Goal: Transaction & Acquisition: Purchase product/service

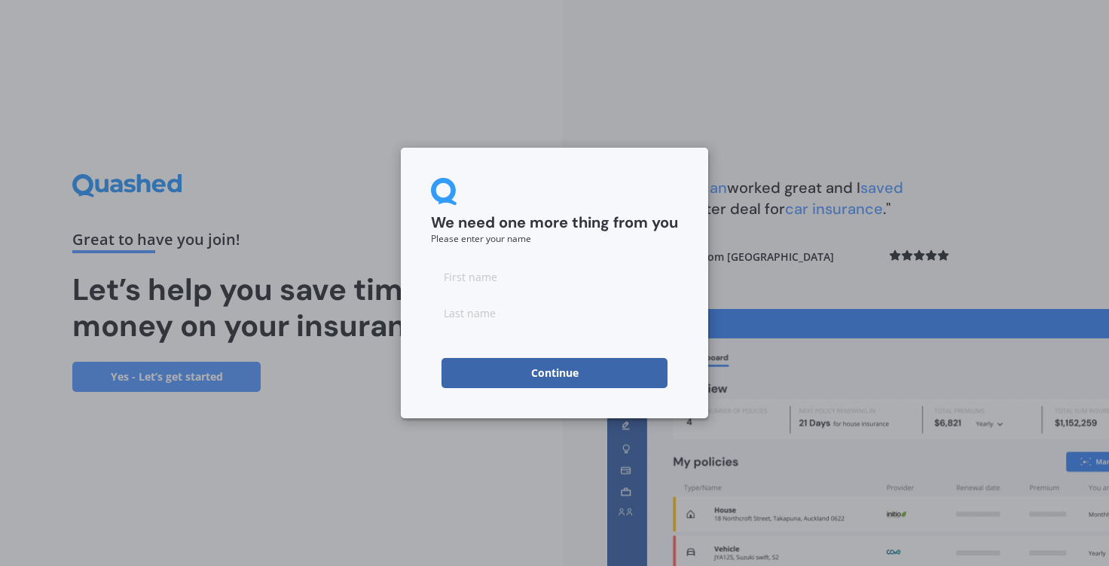
click at [453, 272] on input at bounding box center [554, 276] width 247 height 30
type input "[PERSON_NAME]"
click at [450, 314] on input at bounding box center [554, 313] width 247 height 30
type input "Foo"
click at [557, 371] on button "Continue" at bounding box center [555, 373] width 226 height 30
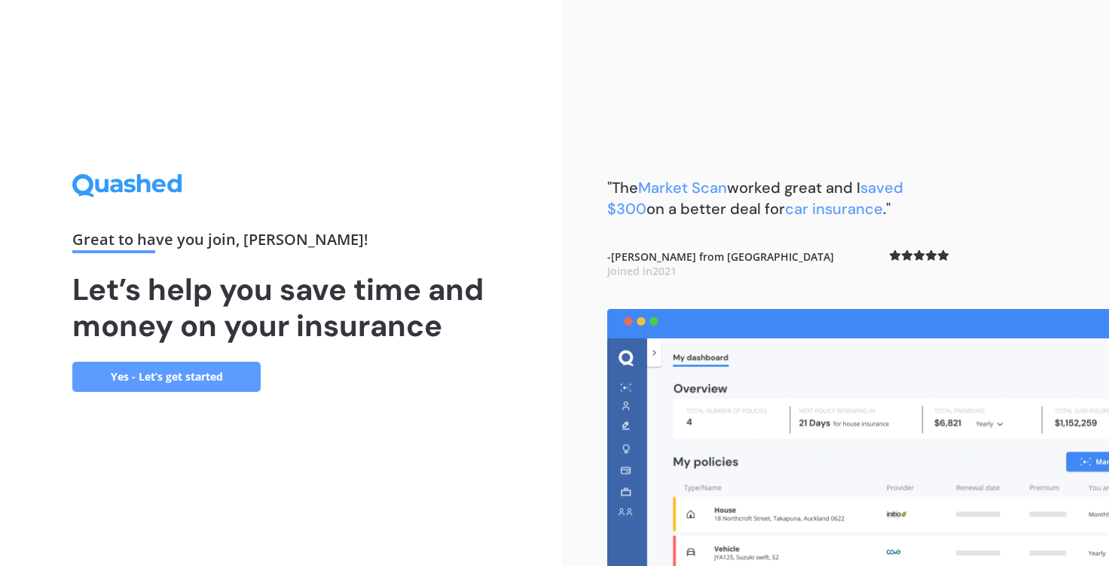
click at [150, 374] on link "Yes - Let’s get started" at bounding box center [166, 377] width 188 height 30
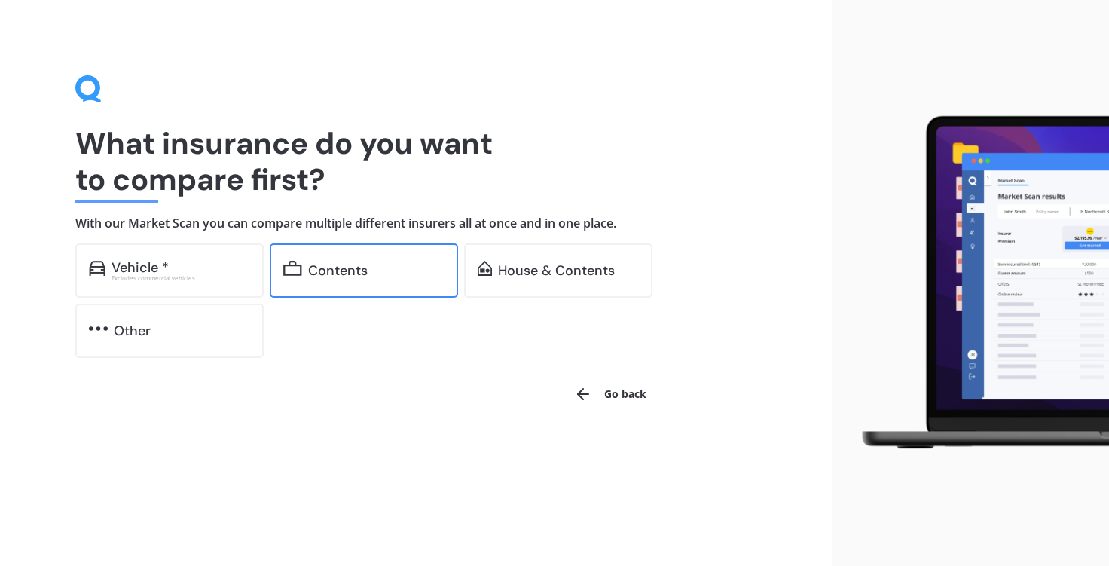
click at [347, 263] on div "Contents" at bounding box center [338, 270] width 60 height 15
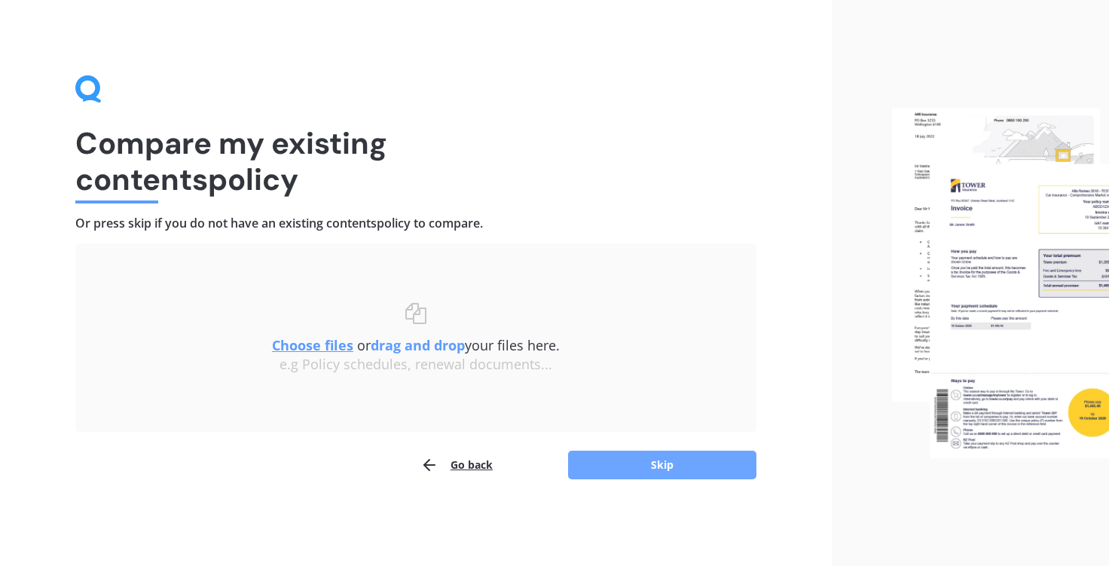
click at [668, 468] on button "Skip" at bounding box center [662, 465] width 188 height 29
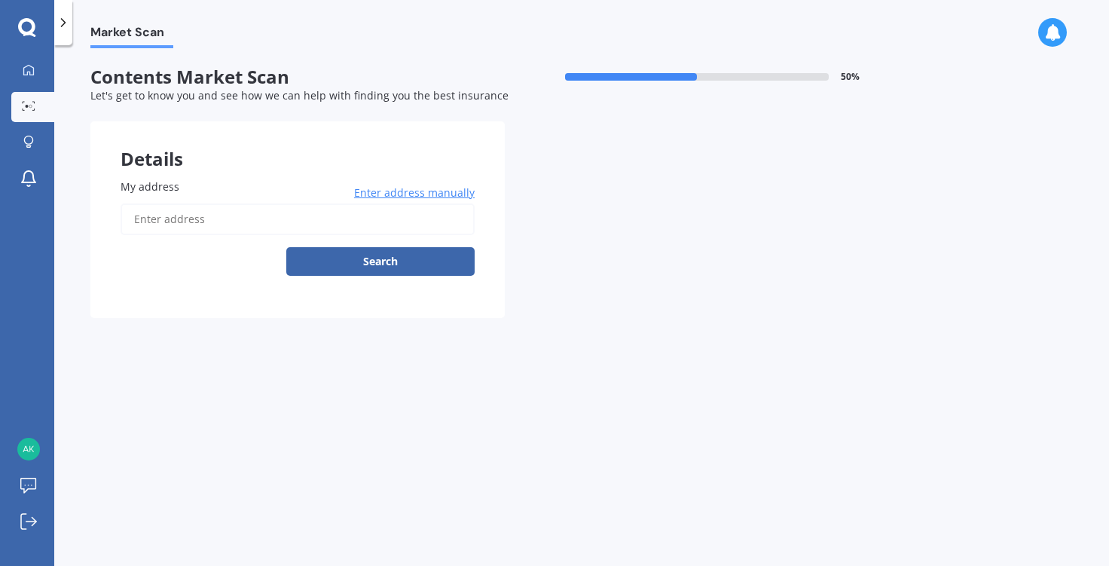
click at [146, 218] on input "My address" at bounding box center [298, 219] width 354 height 32
type input "[STREET_ADDRESS][PERSON_NAME][PERSON_NAME]"
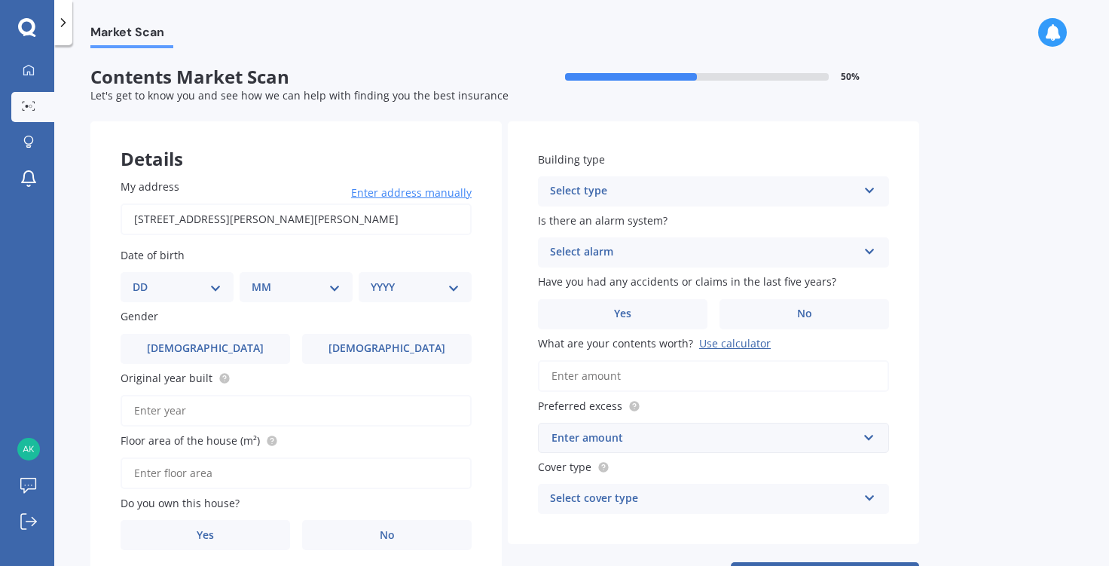
click at [215, 289] on select "DD 01 02 03 04 05 06 07 08 09 10 11 12 13 14 15 16 17 18 19 20 21 22 23 24 25 2…" at bounding box center [177, 287] width 89 height 17
select select "13"
click at [145, 280] on select "DD 01 02 03 04 05 06 07 08 09 10 11 12 13 14 15 16 17 18 19 20 21 22 23 24 25 2…" at bounding box center [177, 287] width 89 height 17
click at [332, 288] on select "MM 01 02 03 04 05 06 07 08 09 10 11 12" at bounding box center [299, 287] width 83 height 17
select select "08"
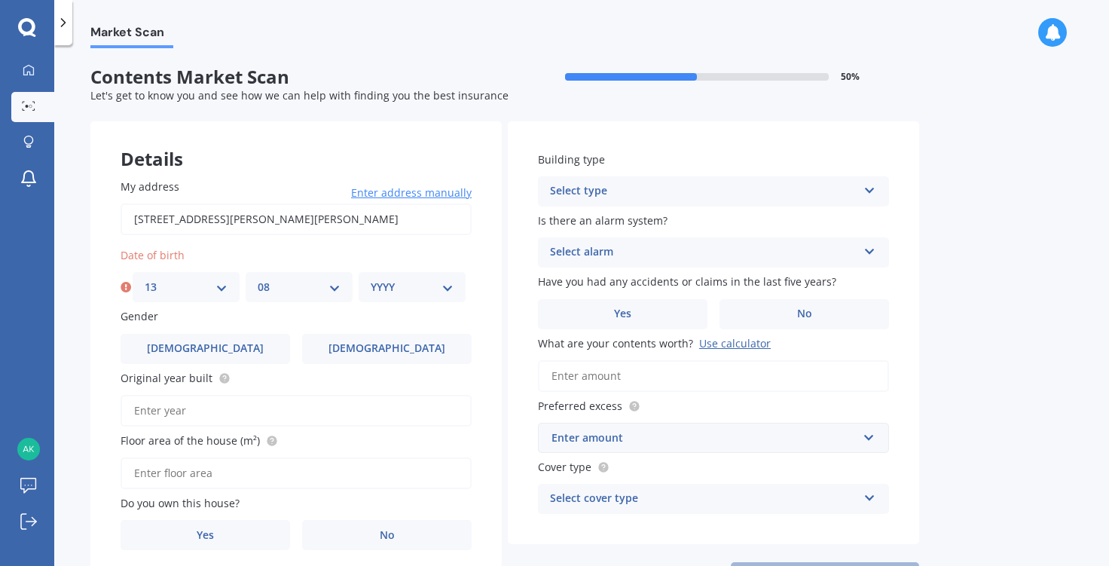
click at [258, 280] on select "MM 01 02 03 04 05 06 07 08 09 10 11 12" at bounding box center [299, 287] width 83 height 17
click at [448, 289] on select "YYYY 2009 2008 2007 2006 2005 2004 2003 2002 2001 2000 1999 1998 1997 1996 1995…" at bounding box center [412, 287] width 83 height 17
select select "1955"
click at [371, 280] on select "YYYY 2009 2008 2007 2006 2005 2004 2003 2002 2001 2000 1999 1998 1997 1996 1995…" at bounding box center [412, 287] width 83 height 17
click at [215, 290] on select "DD 01 02 03 04 05 06 07 08 09 10 11 12 13 14 15 16 17 18 19 20 21 22 23 24 25 2…" at bounding box center [177, 287] width 89 height 17
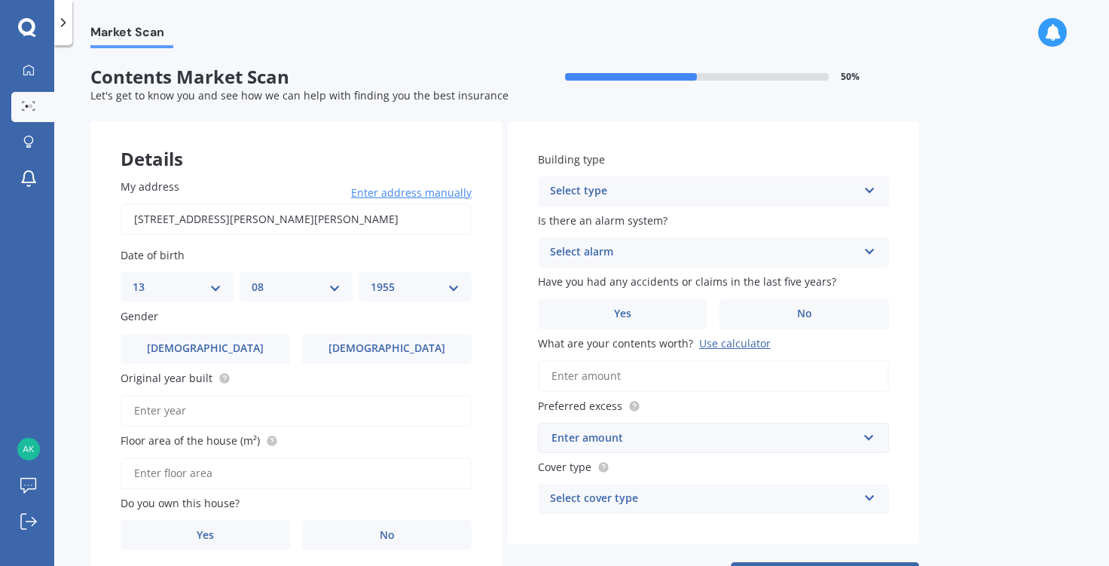
select select "01"
click at [133, 280] on select "DD 01 02 03 04 05 06 07 08 09 10 11 12 13 14 15 16 17 18 19 20 21 22 23 24 25 2…" at bounding box center [177, 287] width 89 height 17
click at [329, 288] on select "MM 01 02 03 04 05 06 07 08 09 10 11 12" at bounding box center [296, 287] width 89 height 17
select select "01"
click at [252, 280] on select "MM 01 02 03 04 05 06 07 08 09 10 11 12" at bounding box center [296, 287] width 89 height 17
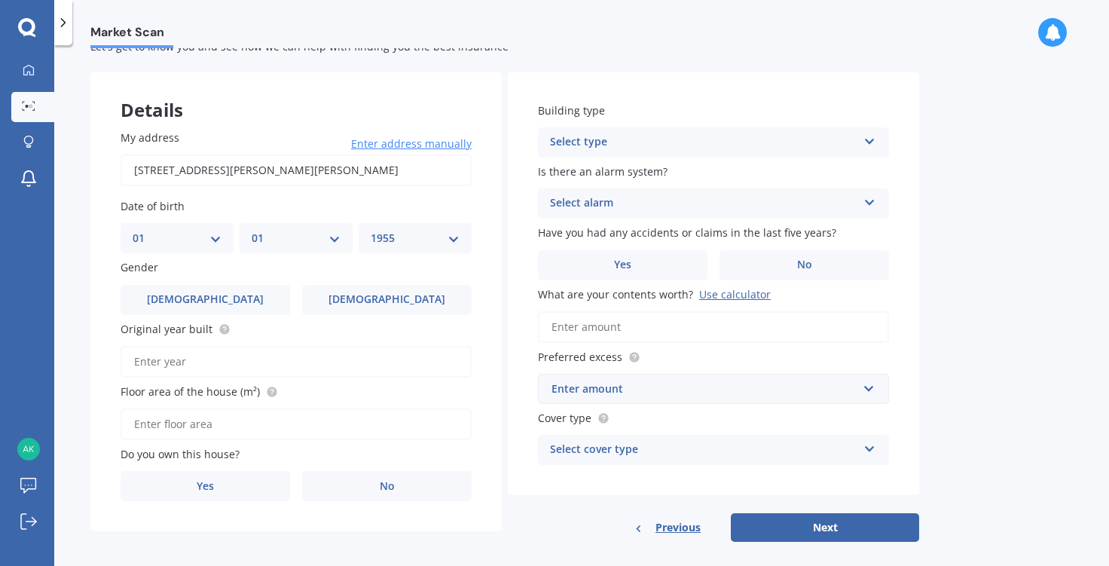
scroll to position [66, 0]
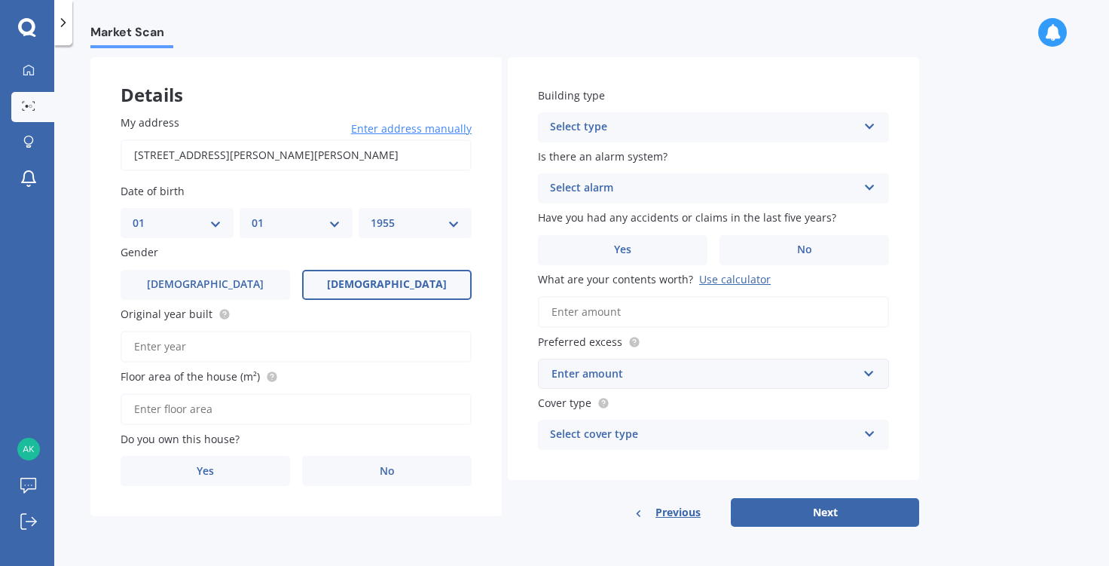
click at [378, 282] on span "[DEMOGRAPHIC_DATA]" at bounding box center [387, 284] width 120 height 13
click at [0, 0] on input "[DEMOGRAPHIC_DATA]" at bounding box center [0, 0] width 0 height 0
click at [145, 347] on input "Original year built" at bounding box center [296, 347] width 351 height 32
type input "2025"
click at [141, 408] on input "Floor area of the house (m²)" at bounding box center [296, 409] width 351 height 32
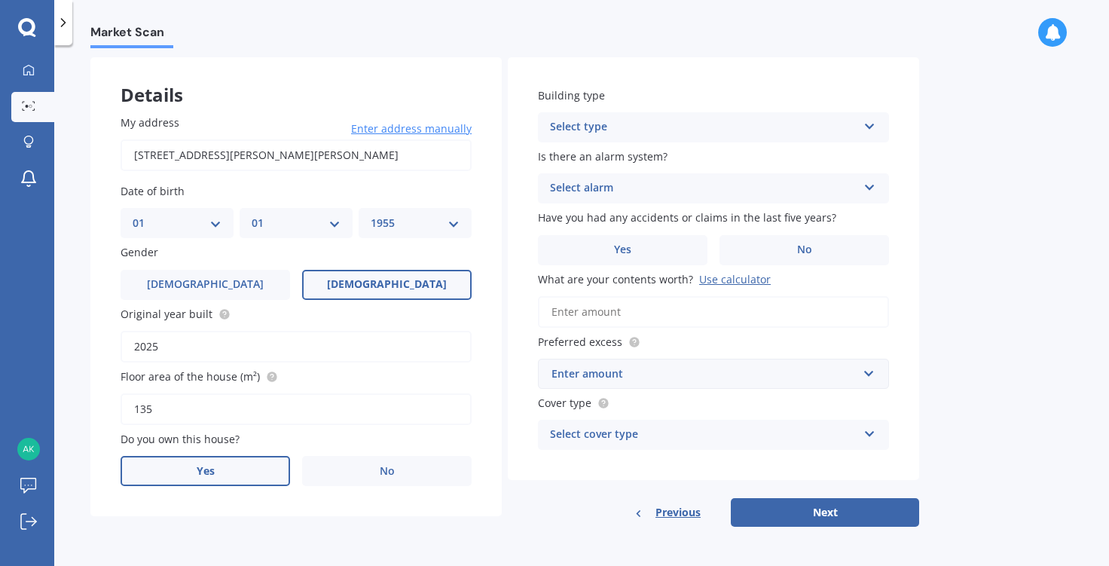
type input "135"
click at [212, 472] on span "Yes" at bounding box center [206, 471] width 18 height 13
click at [0, 0] on input "Yes" at bounding box center [0, 0] width 0 height 0
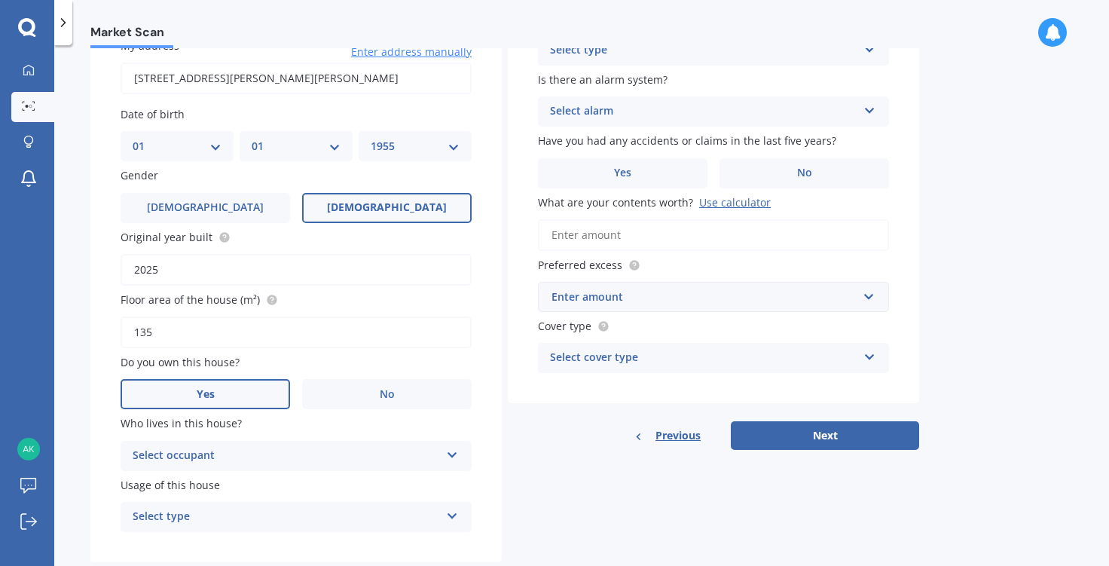
scroll to position [179, 0]
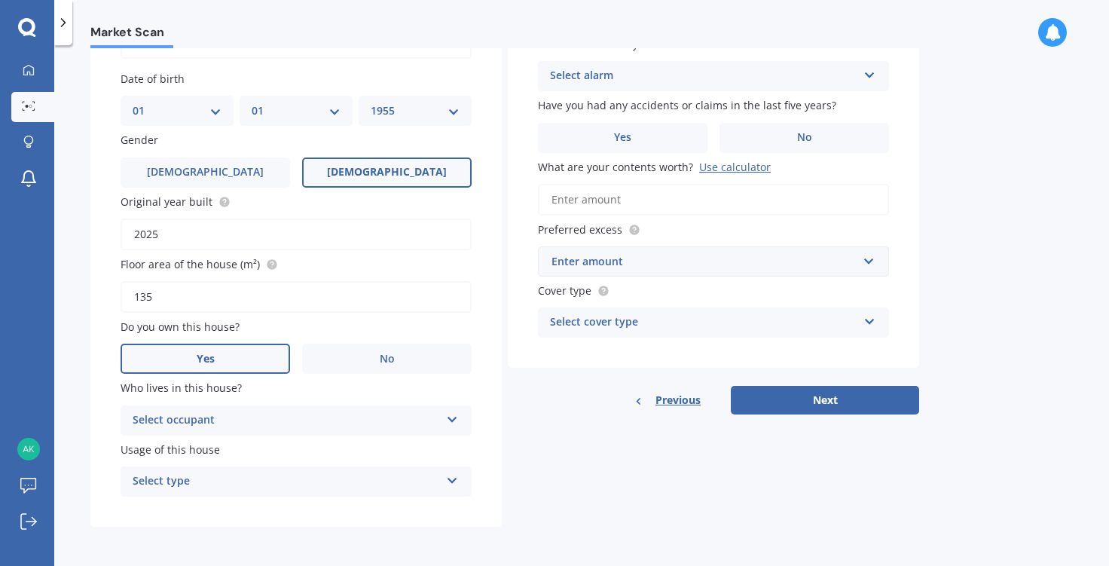
click at [451, 421] on icon at bounding box center [452, 416] width 13 height 11
click at [167, 448] on span "Owner" at bounding box center [150, 449] width 34 height 14
click at [448, 478] on icon at bounding box center [452, 477] width 13 height 11
click at [195, 509] on div "Permanent" at bounding box center [296, 510] width 350 height 27
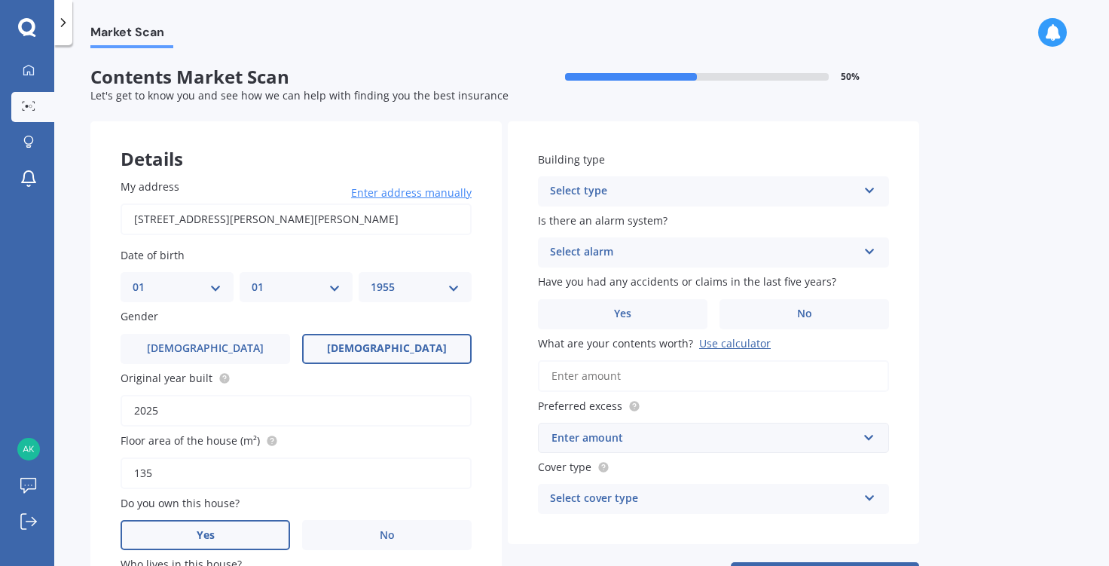
click at [868, 189] on icon at bounding box center [869, 187] width 13 height 11
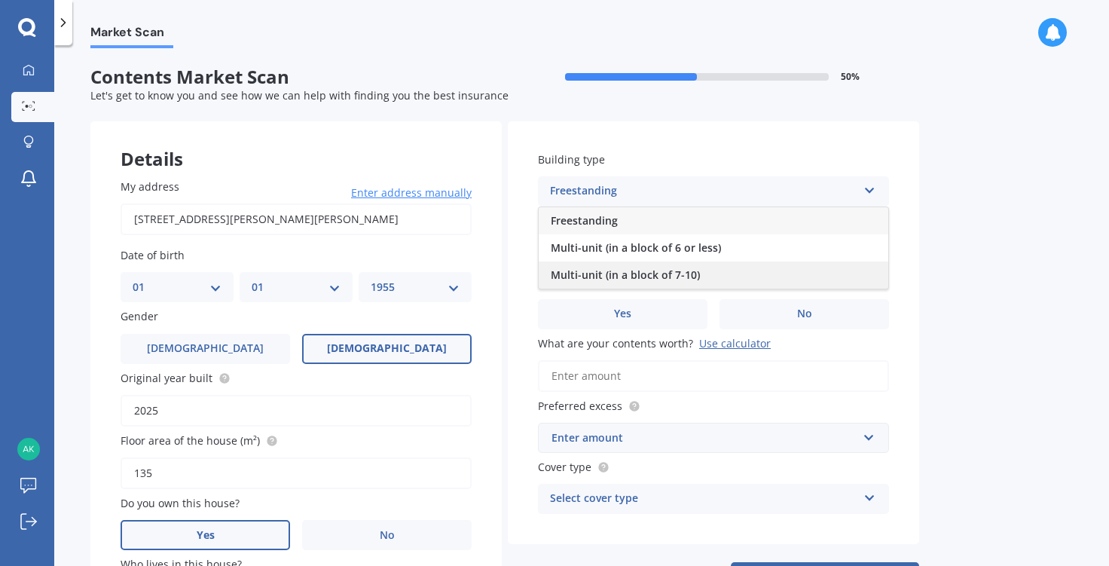
click at [650, 277] on span "Multi-unit (in a block of 7-10)" at bounding box center [625, 274] width 149 height 14
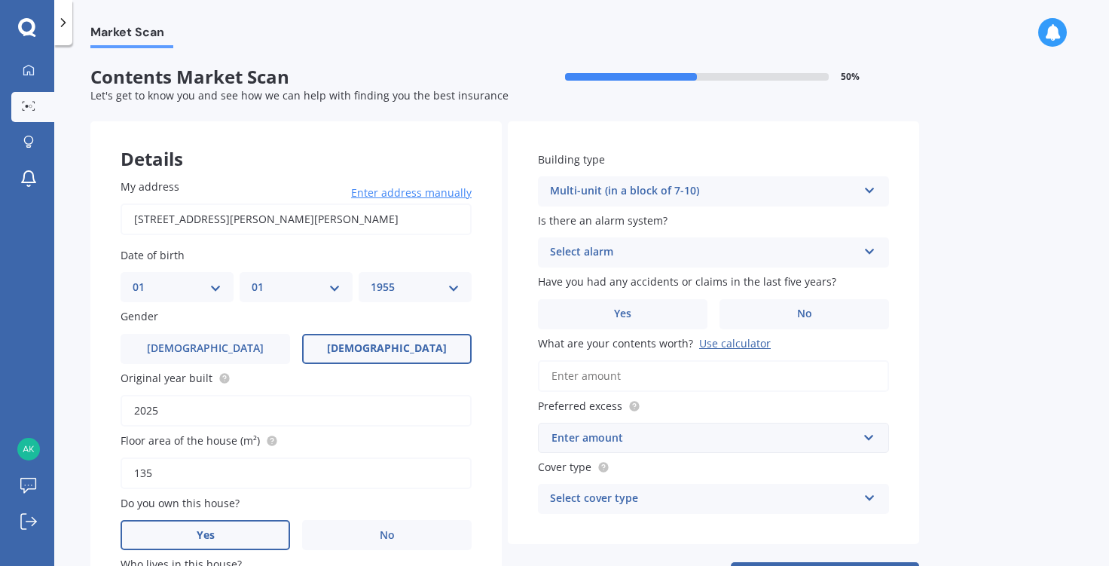
click at [866, 191] on icon at bounding box center [869, 187] width 13 height 11
click at [871, 189] on icon at bounding box center [869, 187] width 13 height 11
click at [872, 191] on icon at bounding box center [869, 187] width 13 height 11
click at [156, 222] on input "[STREET_ADDRESS][PERSON_NAME][PERSON_NAME]" at bounding box center [296, 219] width 351 height 32
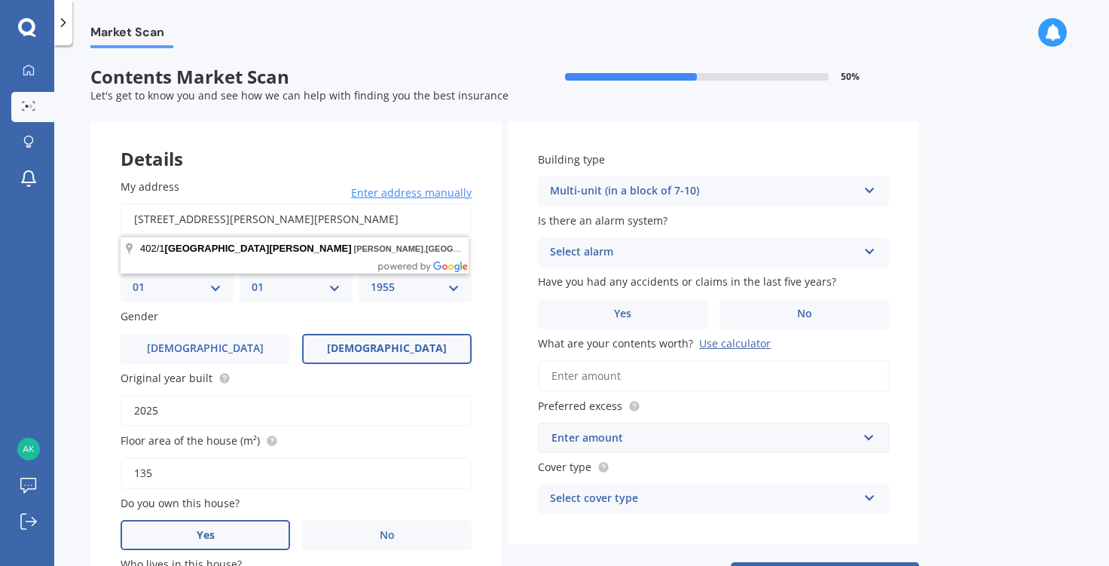
drag, startPoint x: 420, startPoint y: 217, endPoint x: 0, endPoint y: 215, distance: 420.4
click at [0, 215] on div "My Dashboard Market Scan Explore insurance Notifications [PERSON_NAME] Submit f…" at bounding box center [554, 283] width 1109 height 566
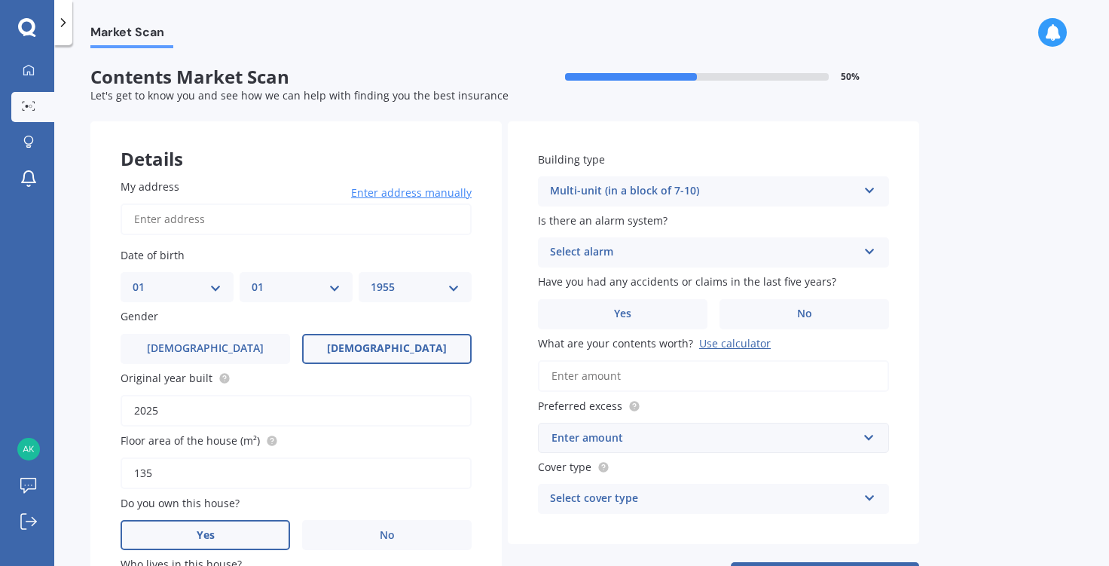
click at [62, 22] on icon at bounding box center [63, 22] width 15 height 15
